Goal: Task Accomplishment & Management: Manage account settings

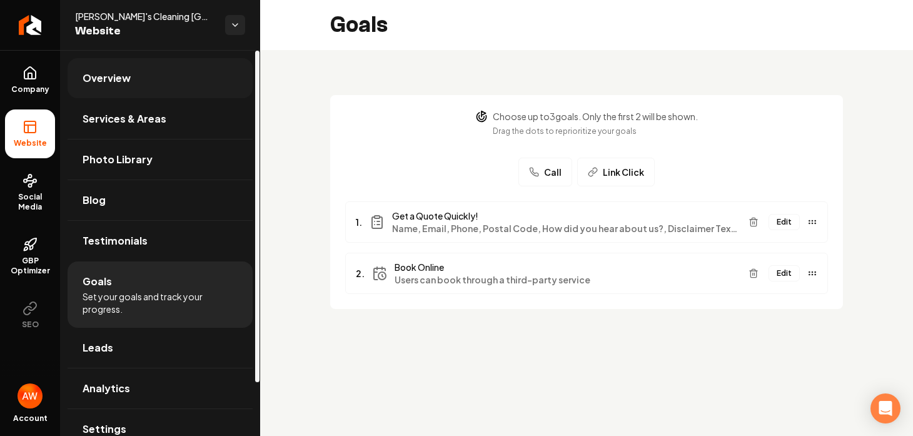
click at [93, 79] on span "Overview" at bounding box center [107, 78] width 48 height 15
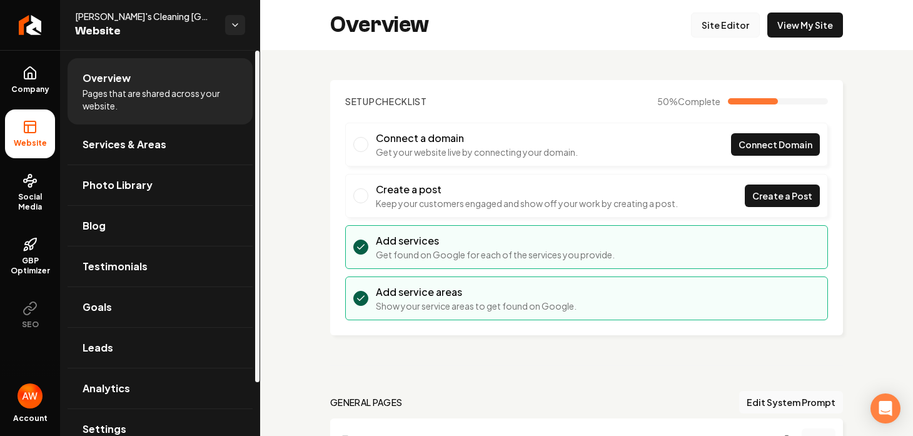
click at [739, 27] on link "Site Editor" at bounding box center [725, 25] width 69 height 25
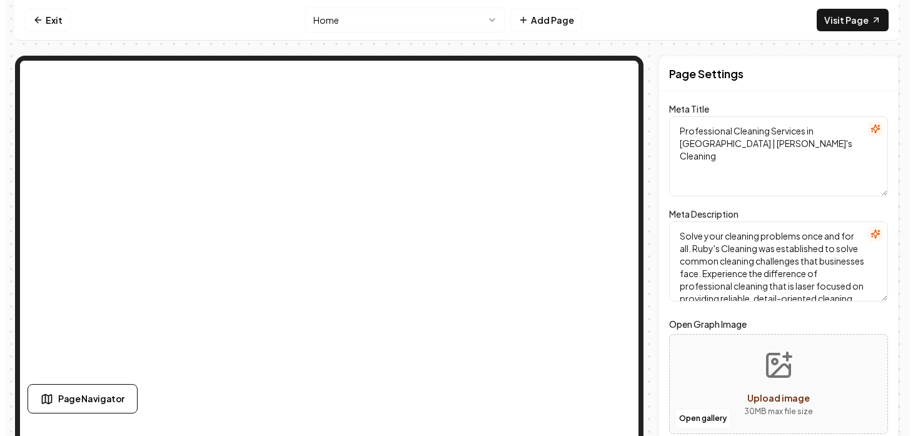
scroll to position [36, 0]
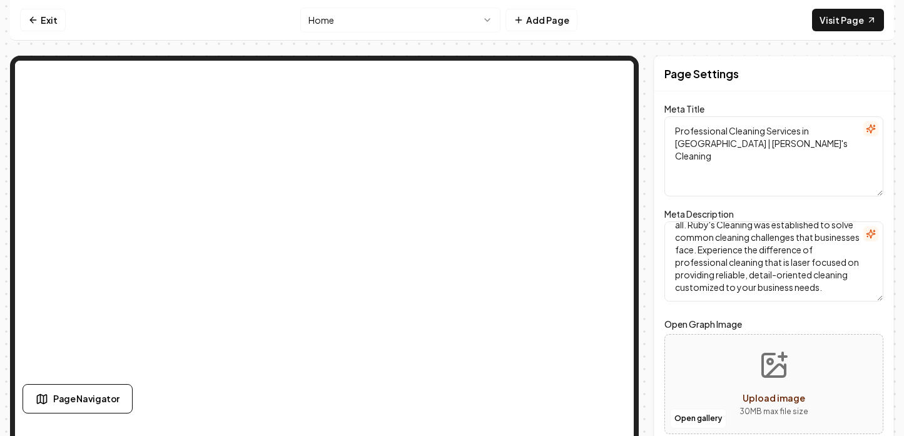
drag, startPoint x: 678, startPoint y: 234, endPoint x: 860, endPoint y: 330, distance: 205.7
click at [860, 330] on form "Meta Title Professional Cleaning Services in [GEOGRAPHIC_DATA] | [PERSON_NAME]'…" at bounding box center [773, 276] width 219 height 340
click at [37, 24] on link "Exit" at bounding box center [43, 20] width 46 height 23
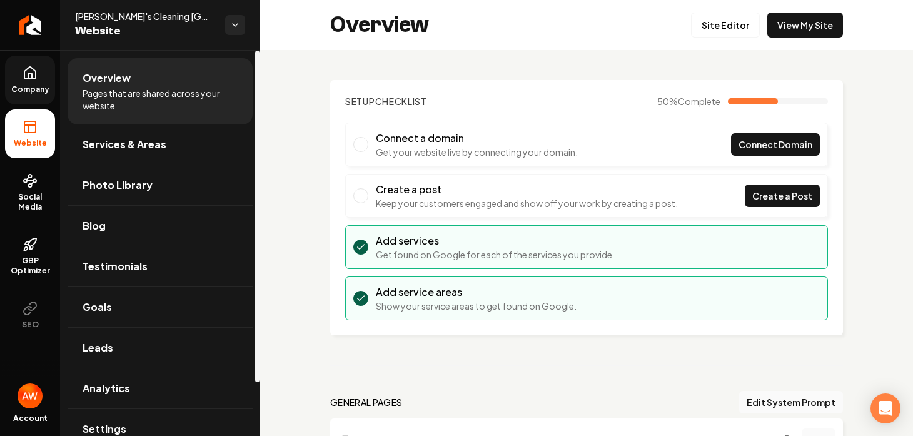
click at [44, 81] on link "Company" at bounding box center [30, 80] width 50 height 49
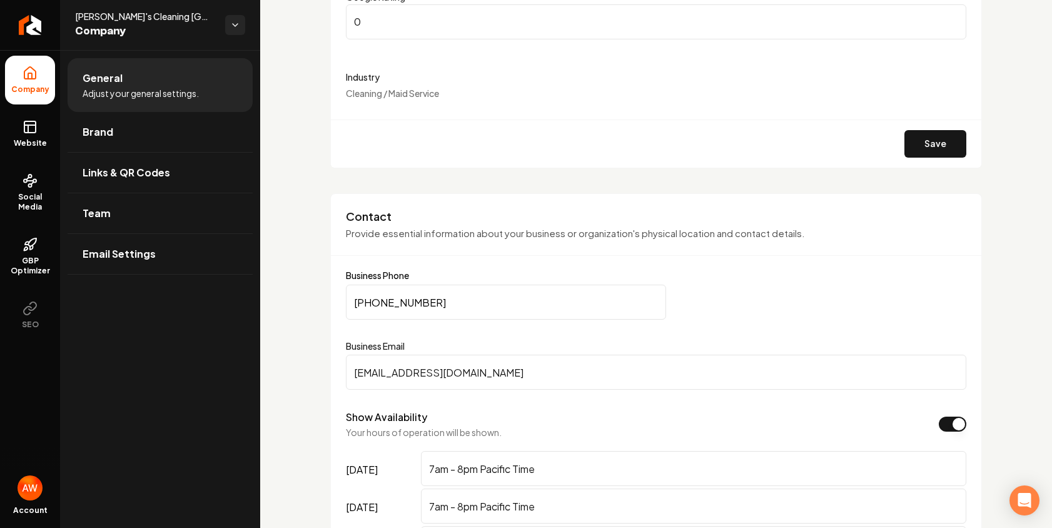
scroll to position [424, 0]
